Goal: Information Seeking & Learning: Check status

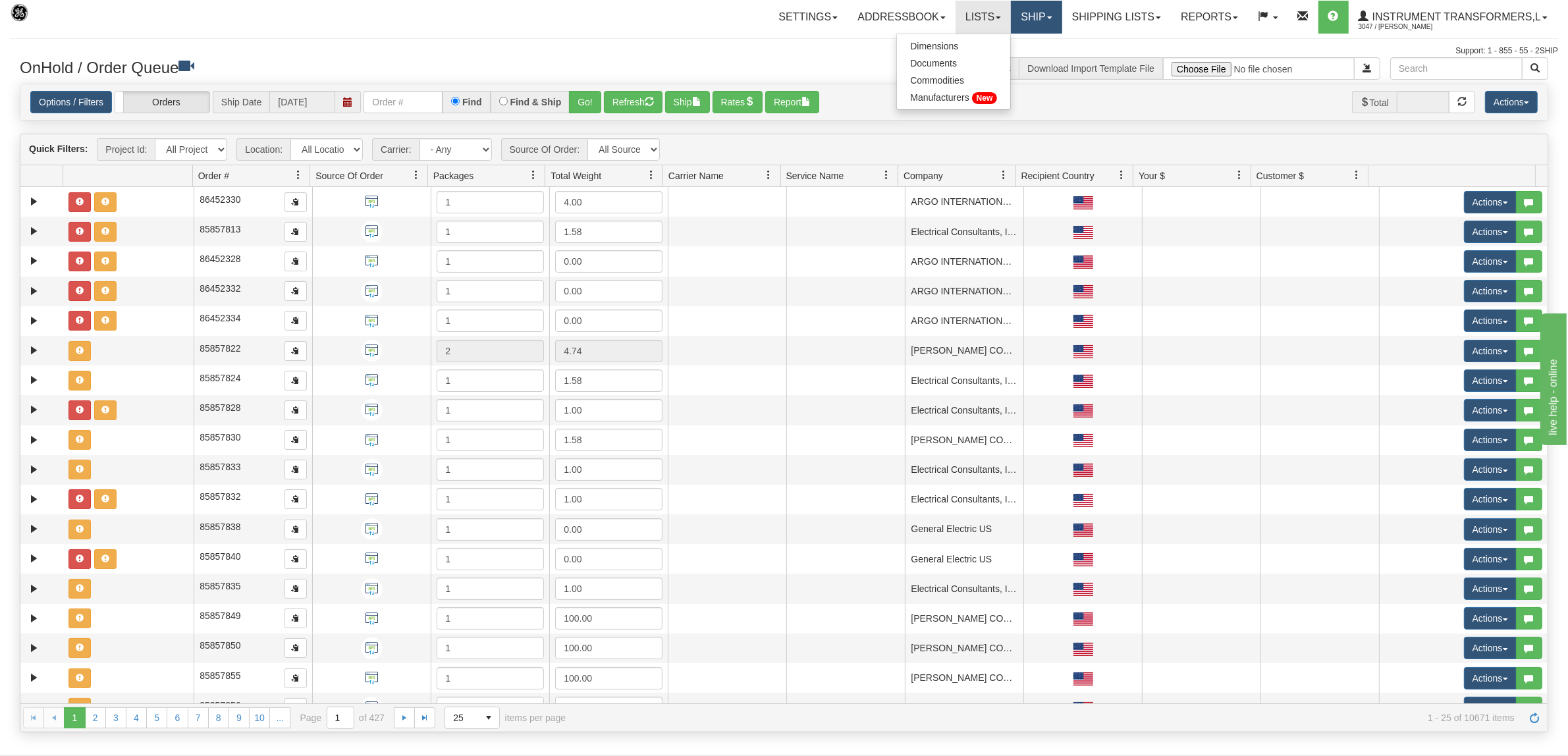
click at [1015, 11] on link "Ship" at bounding box center [1036, 17] width 50 height 33
click at [967, 43] on span "Ship Screen" at bounding box center [981, 46] width 50 height 10
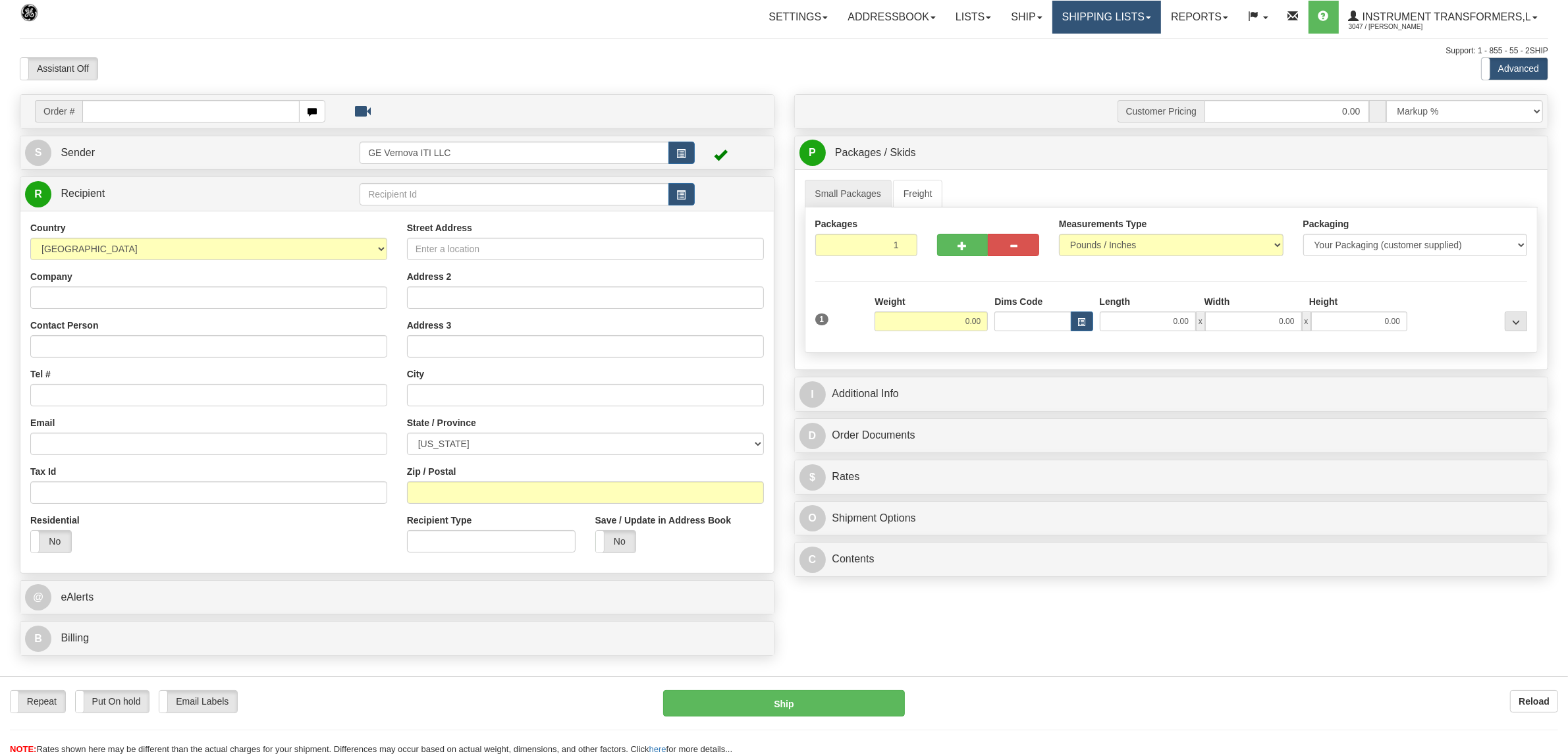
click at [1081, 15] on link "Shipping lists" at bounding box center [1106, 17] width 109 height 33
click at [1074, 44] on span "Current Shipments" at bounding box center [1084, 46] width 77 height 10
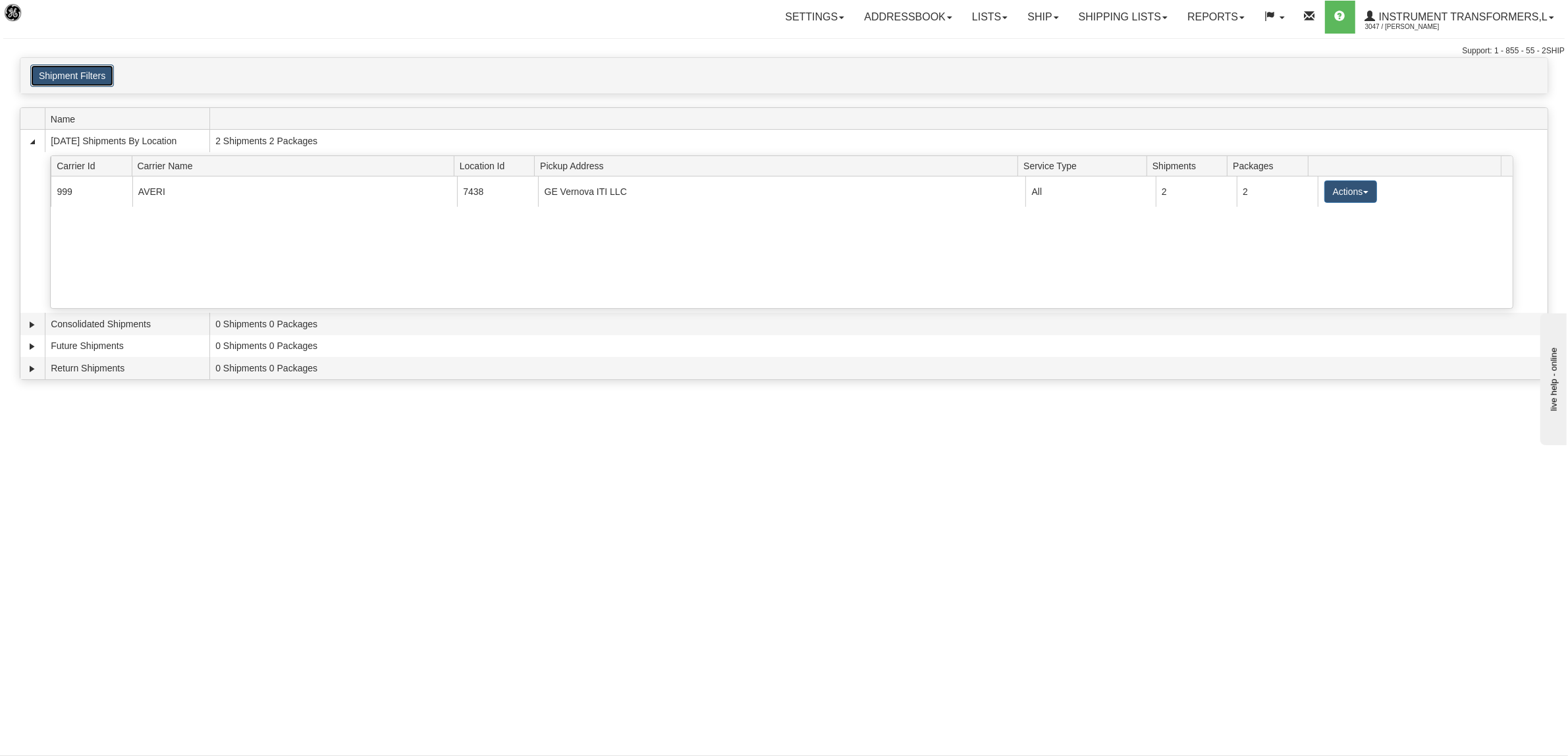
click at [90, 77] on button "Shipment Filters" at bounding box center [72, 76] width 84 height 22
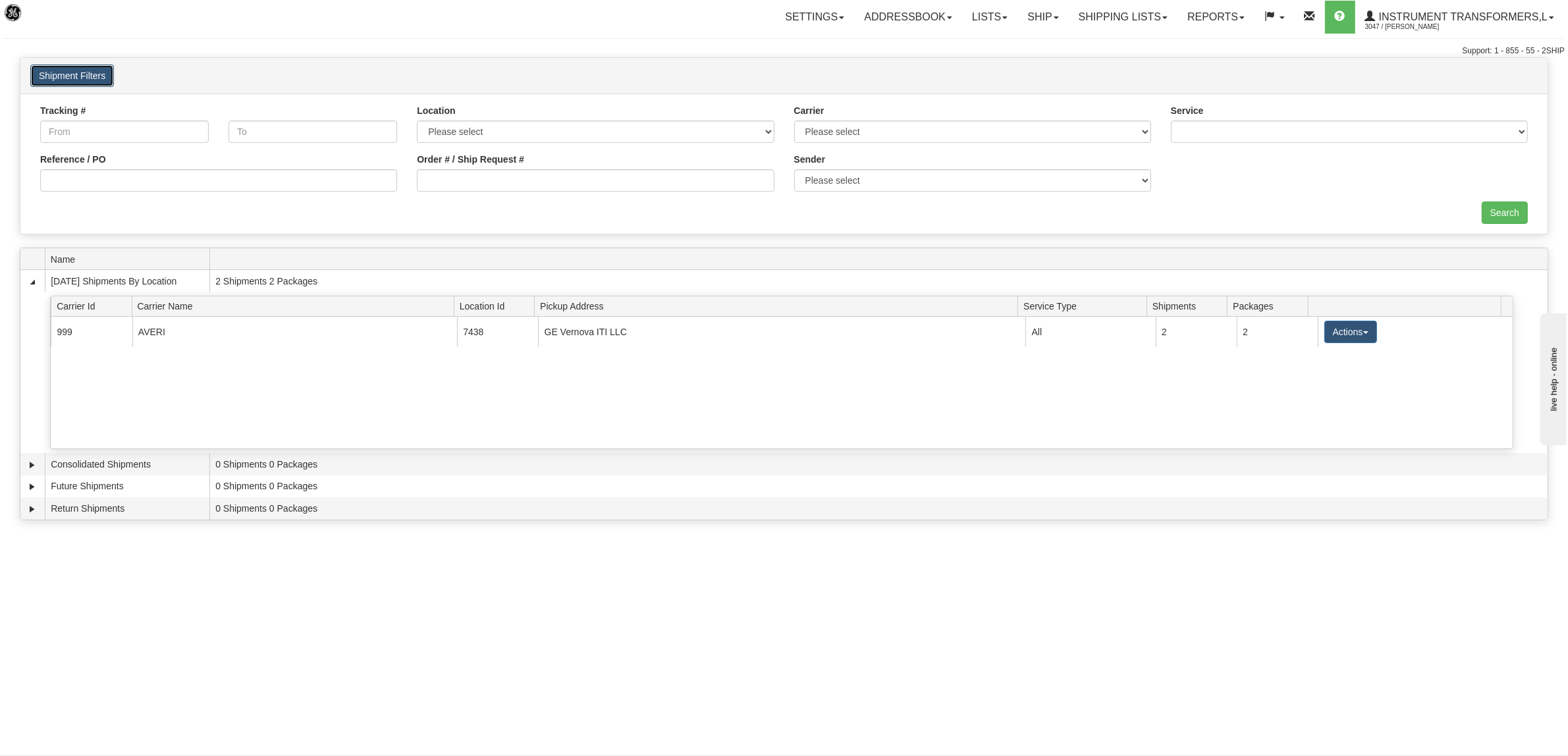
click at [98, 82] on button "Shipment Filters" at bounding box center [72, 76] width 84 height 22
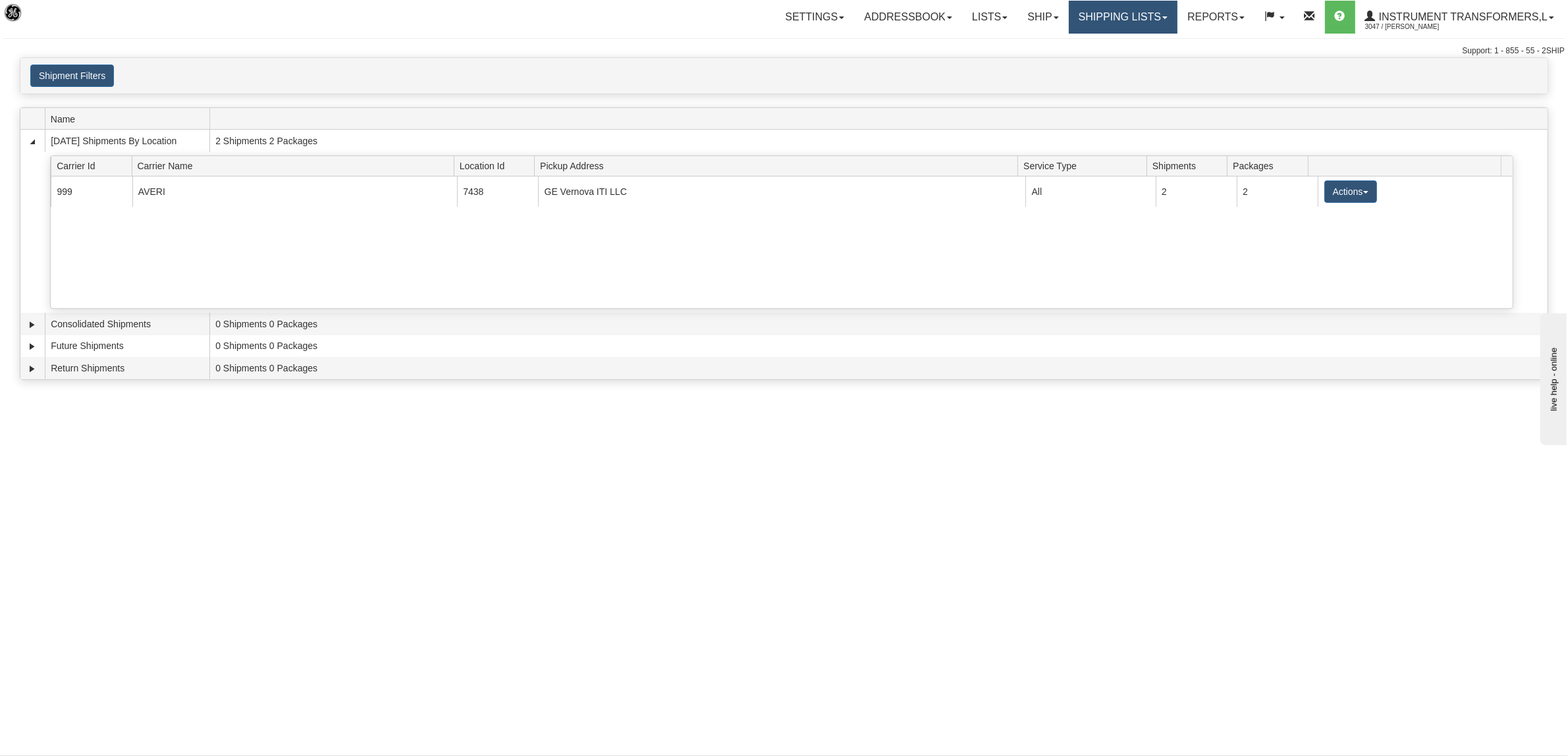
click at [1161, 13] on link "Shipping lists" at bounding box center [1123, 17] width 109 height 33
click at [1123, 60] on span "Search Shipment History" at bounding box center [1113, 63] width 102 height 10
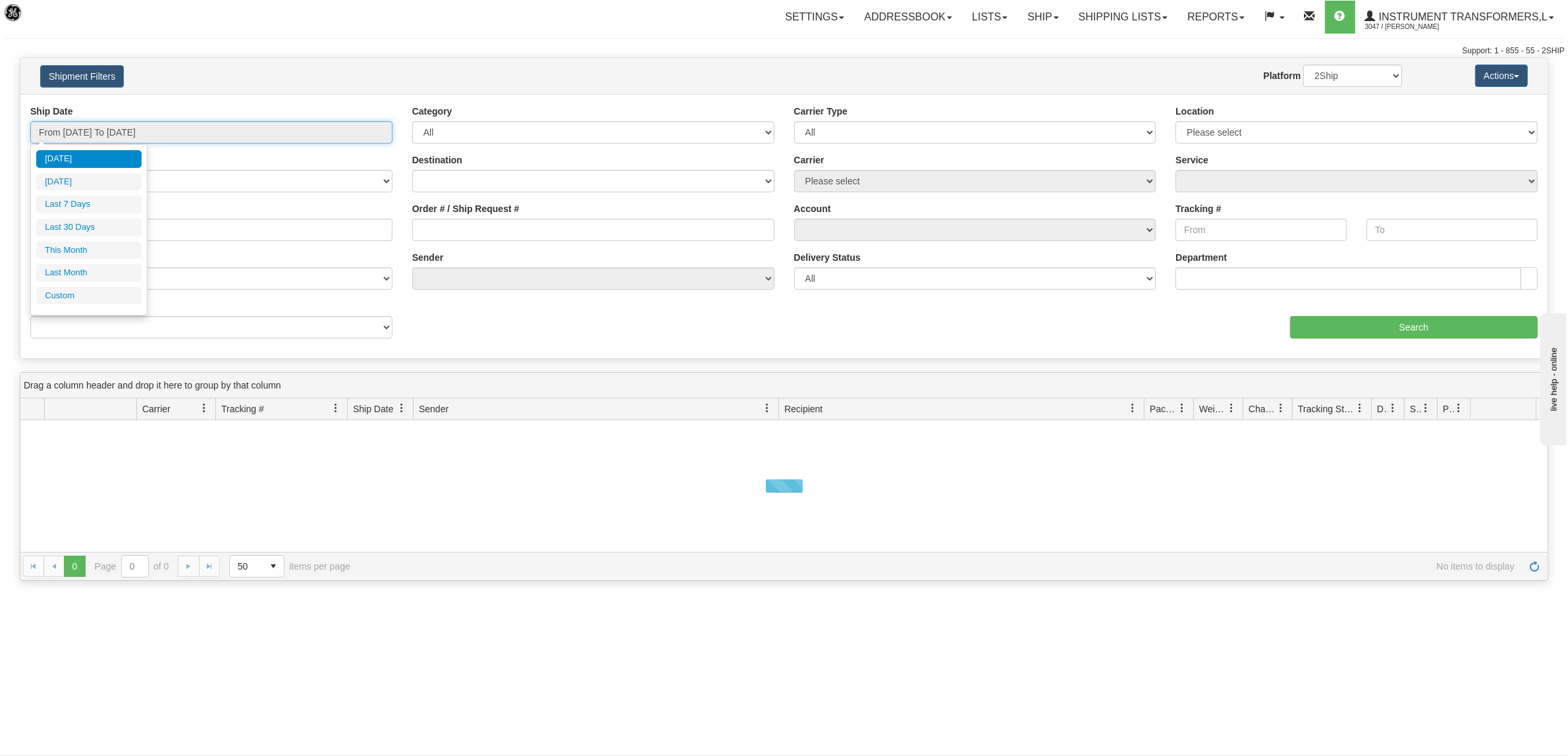
click at [135, 139] on input "From 09/09/2025 To 09/10/2025" at bounding box center [211, 133] width 362 height 22
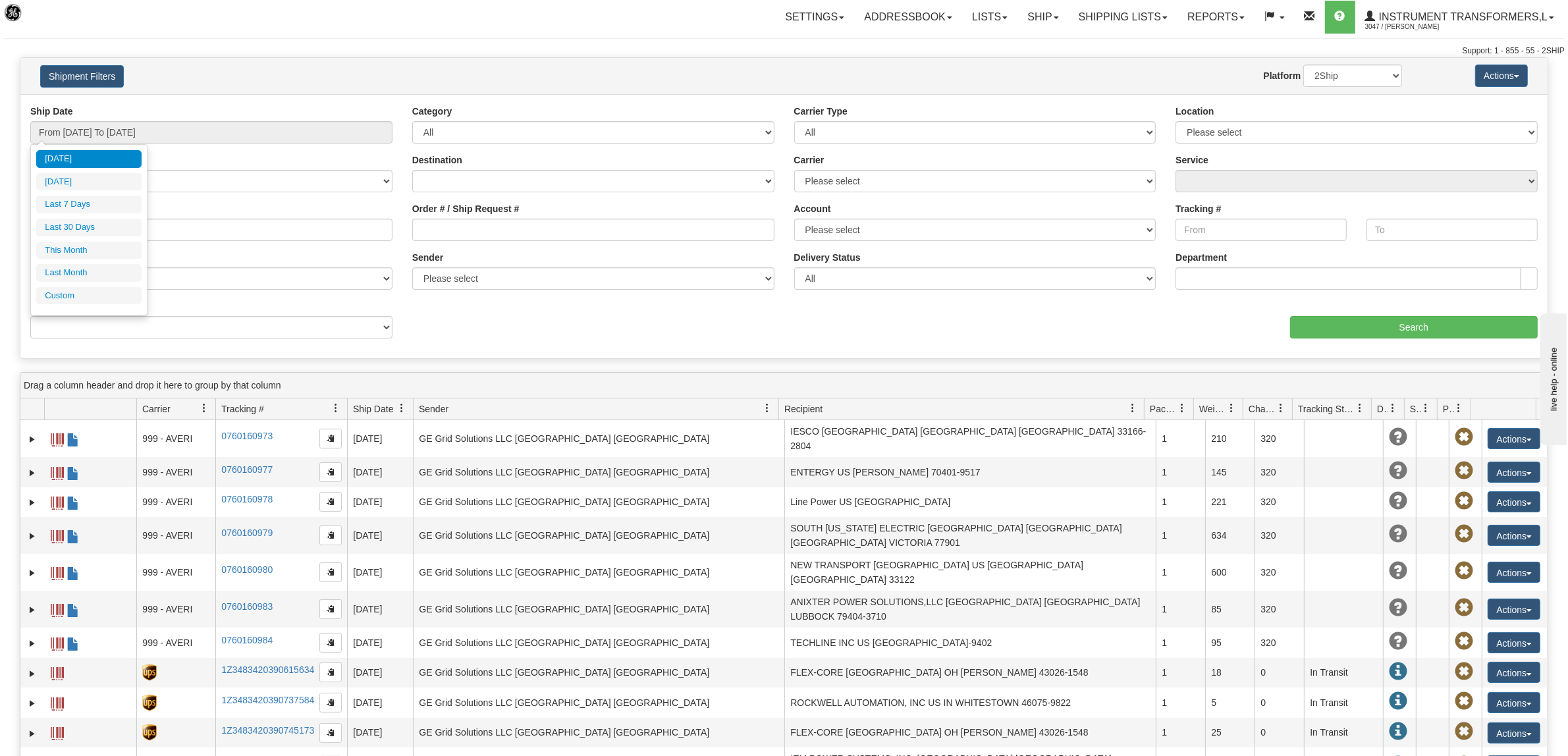
click at [57, 155] on li "[DATE]" at bounding box center [89, 159] width 105 height 18
type input "From 09/10/2025 To 09/10/2025"
click at [146, 129] on input "From 09/10/2025 To 09/10/2025" at bounding box center [211, 133] width 362 height 22
click at [80, 301] on li "Custom" at bounding box center [89, 296] width 105 height 18
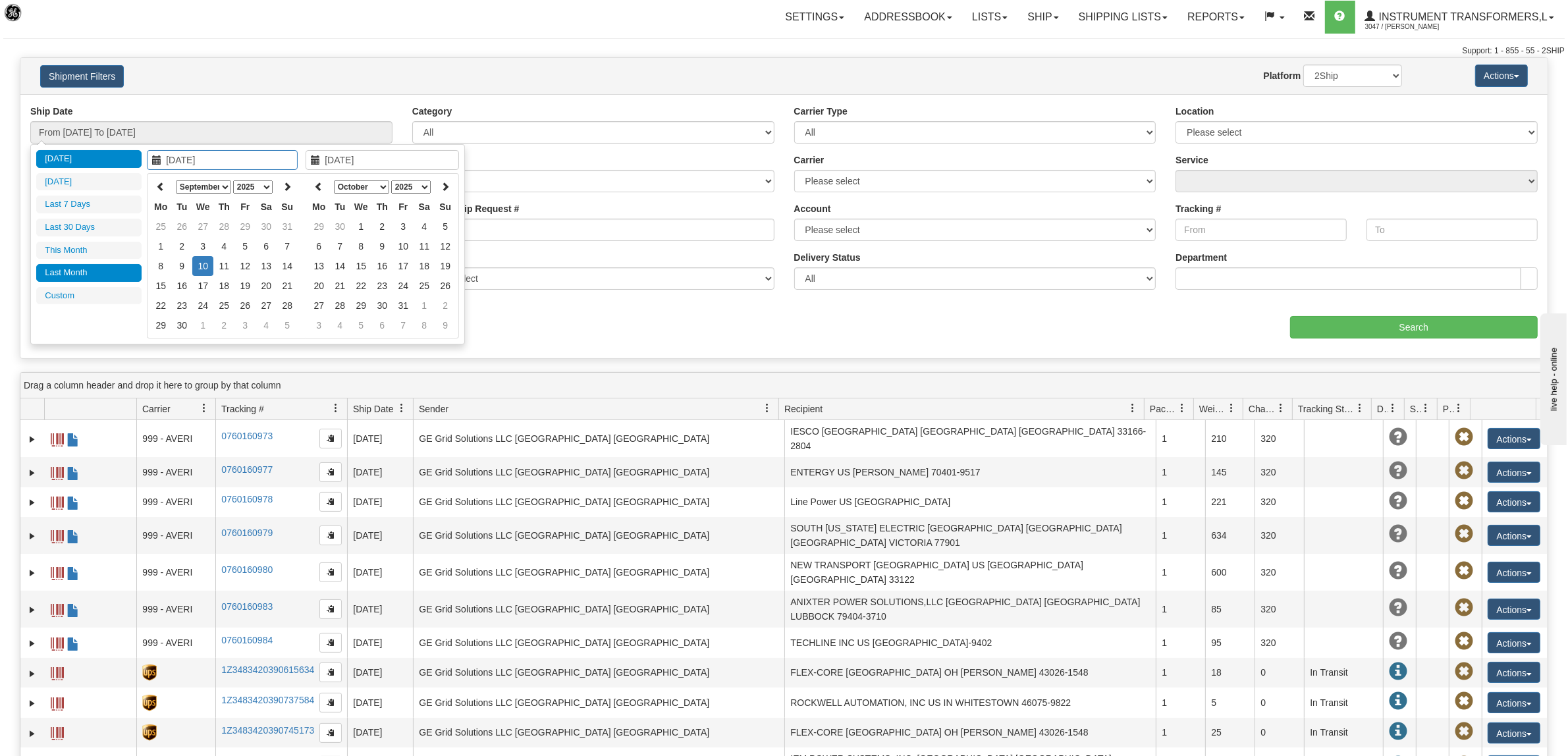
type input "08/01/2025"
type input "08/31/2025"
type input "[DATE]"
type input "09/09/2025"
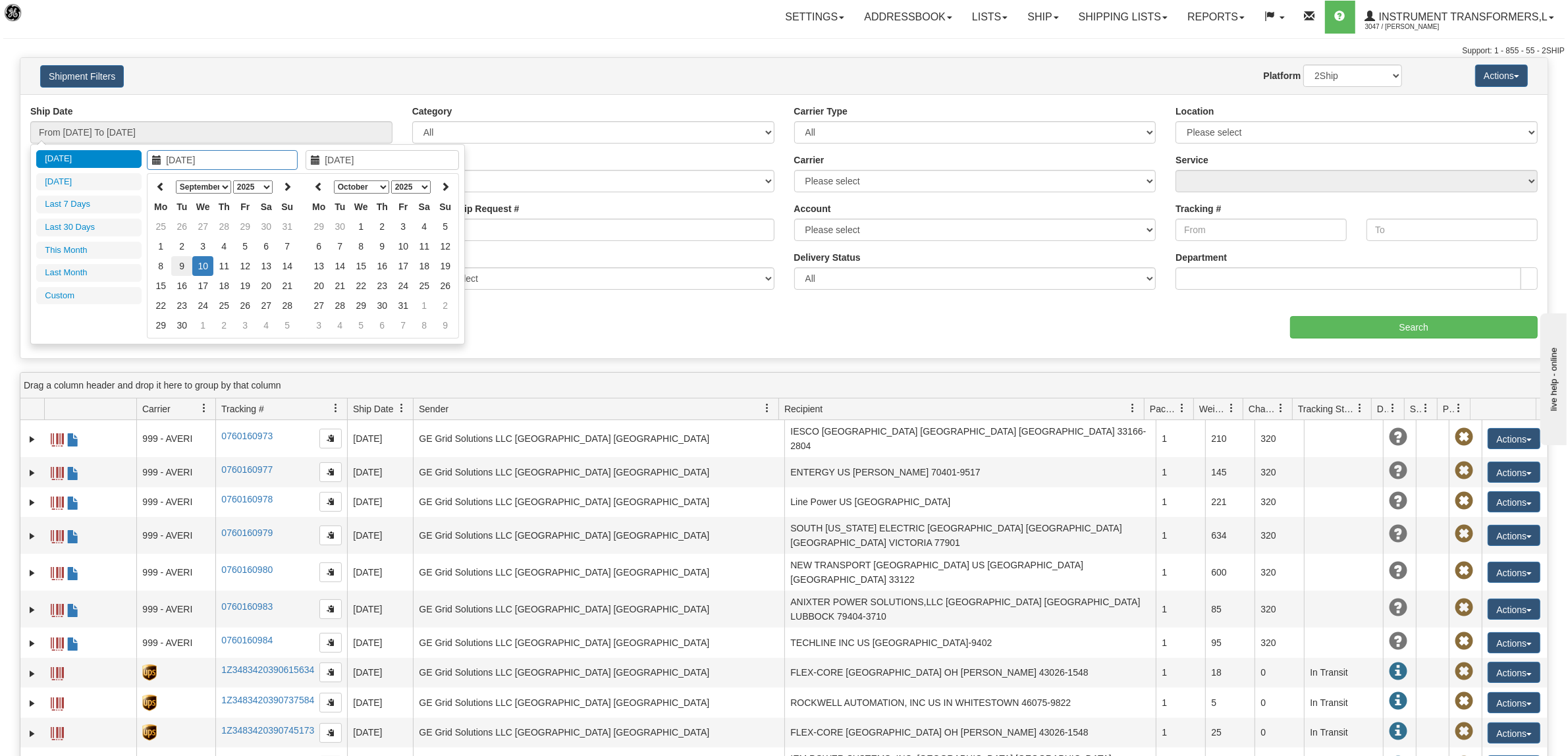
click at [179, 265] on td "9" at bounding box center [181, 266] width 21 height 20
type input "09/09/2025"
click at [179, 265] on td "9" at bounding box center [181, 266] width 21 height 20
type input "From 09/09/2025 To 09/09/2025"
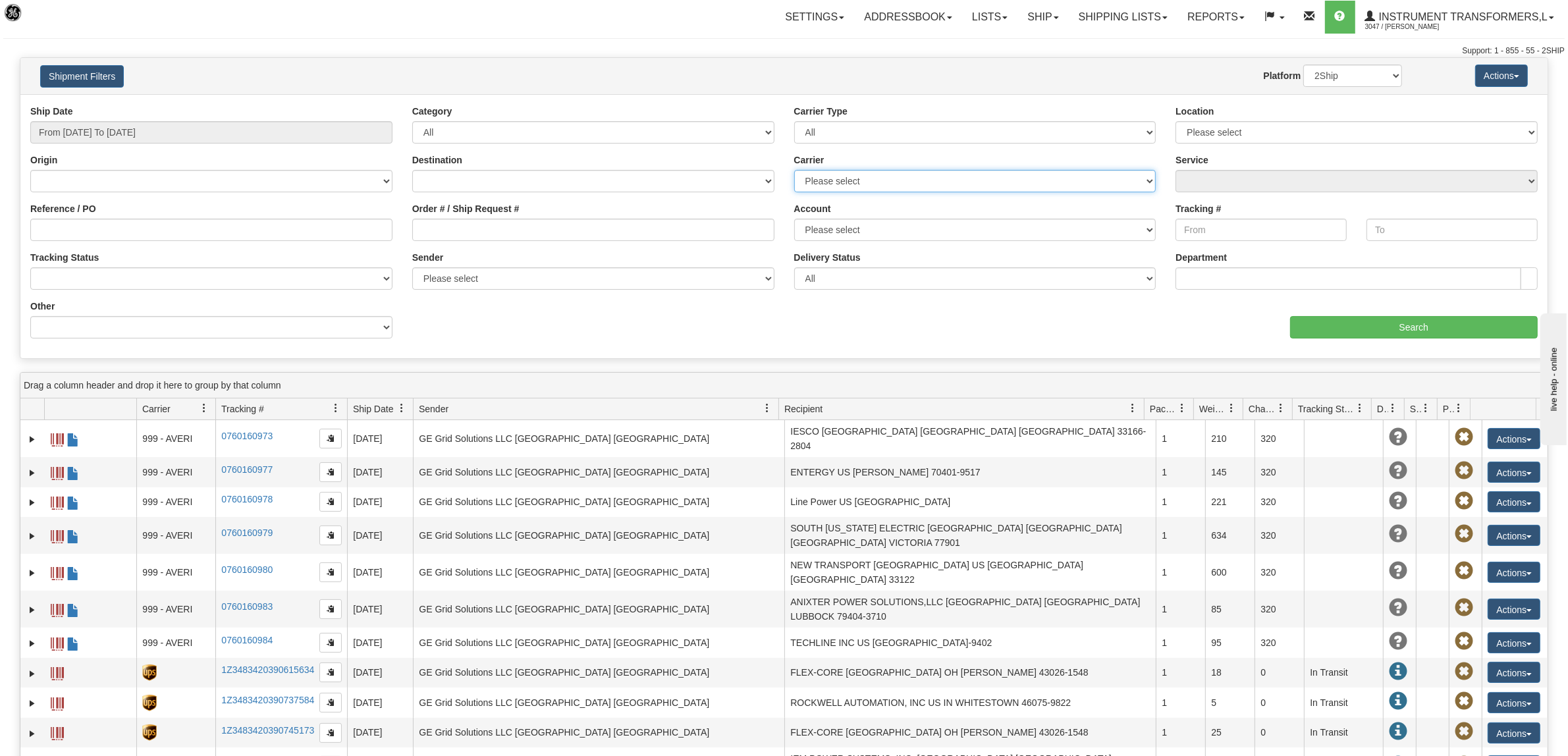
click at [903, 173] on select "Please select DHL FedEx Express® FedEx® LTL My Carrier UPS" at bounding box center [975, 181] width 362 height 22
select select "2"
click at [794, 170] on select "Please select DHL FedEx Express® FedEx® LTL My Carrier UPS" at bounding box center [975, 181] width 362 height 22
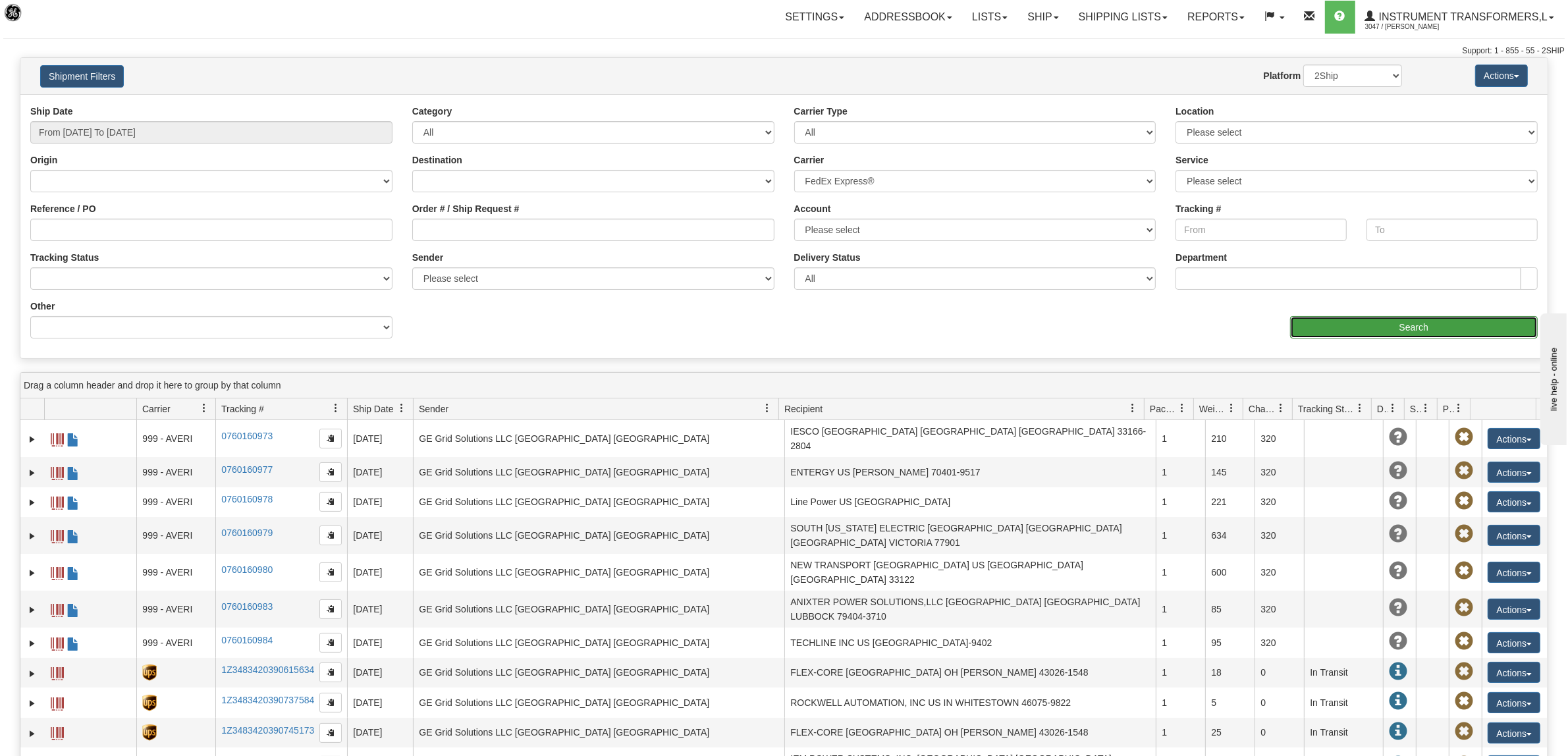
click at [1462, 327] on input "Search" at bounding box center [1414, 327] width 248 height 22
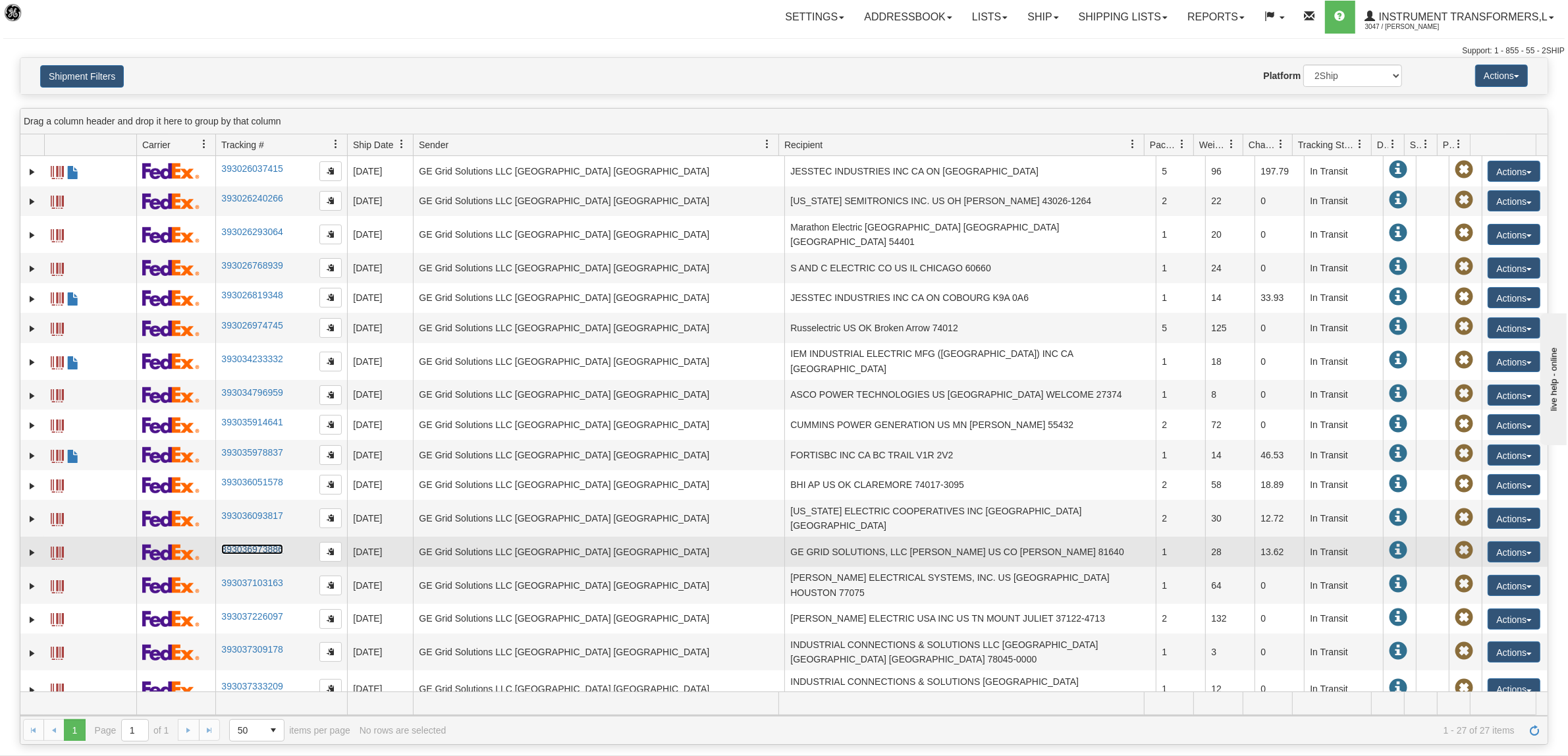
click at [277, 544] on link "393036973886" at bounding box center [252, 549] width 61 height 10
